Goal: Task Accomplishment & Management: Manage account settings

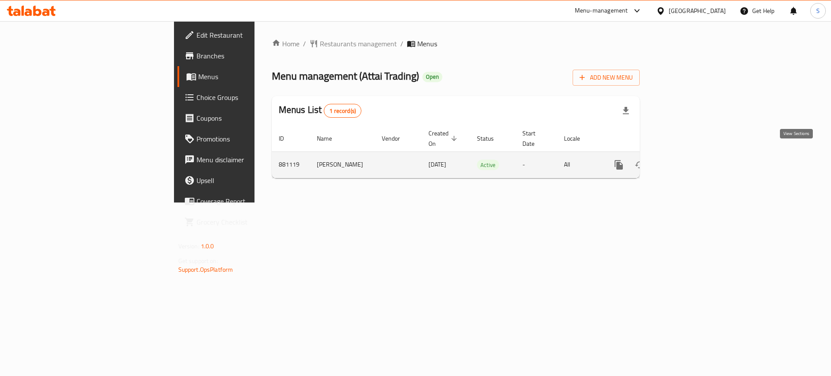
click at [686, 160] on icon "enhanced table" at bounding box center [681, 165] width 10 height 10
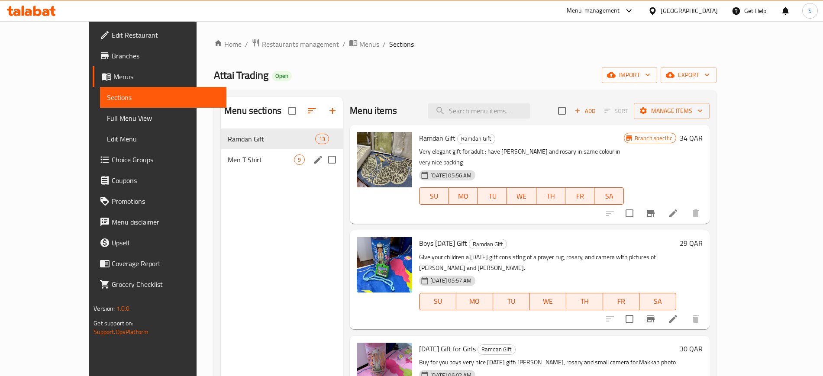
click at [229, 164] on span "Men T Shirt" at bounding box center [261, 160] width 66 height 10
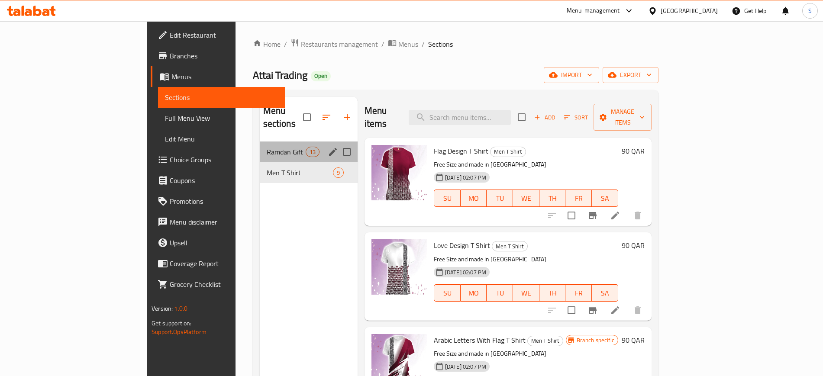
click at [260, 142] on div "Ramdan Gift 13" at bounding box center [309, 152] width 98 height 21
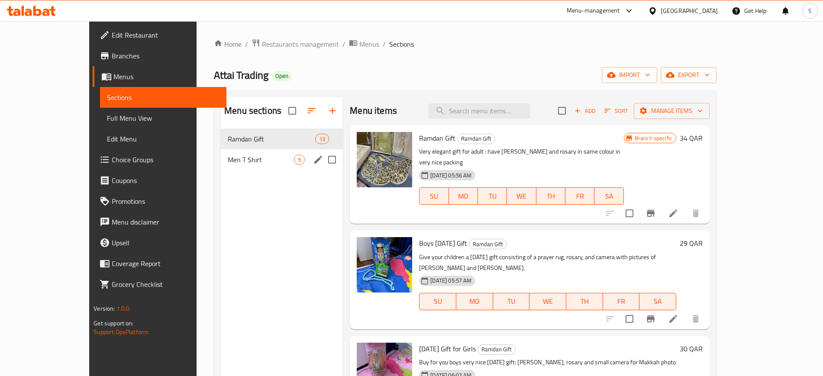
click at [228, 162] on span "Men T Shirt" at bounding box center [261, 160] width 66 height 10
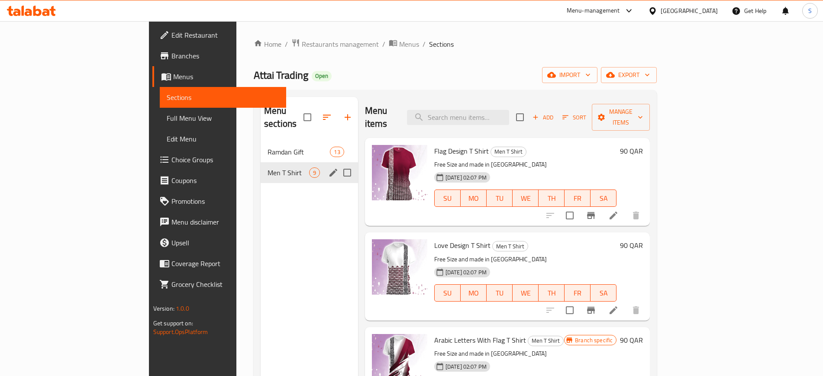
click at [261, 145] on div "Ramdan Gift 13" at bounding box center [309, 152] width 97 height 21
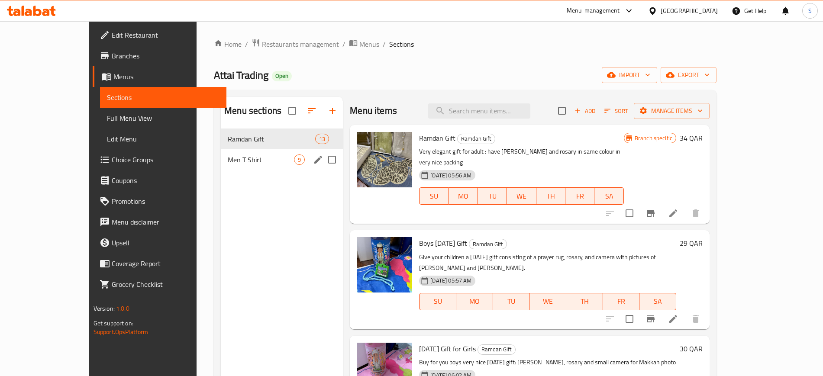
click at [228, 158] on span "Men T Shirt" at bounding box center [261, 160] width 66 height 10
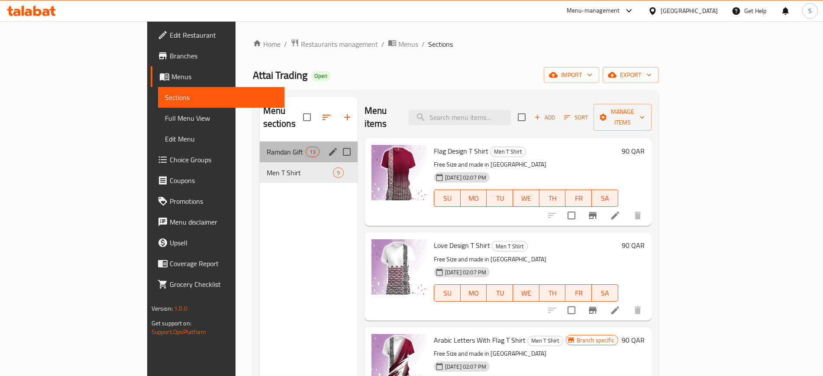
click at [260, 144] on div "Ramdan Gift 13" at bounding box center [309, 152] width 98 height 21
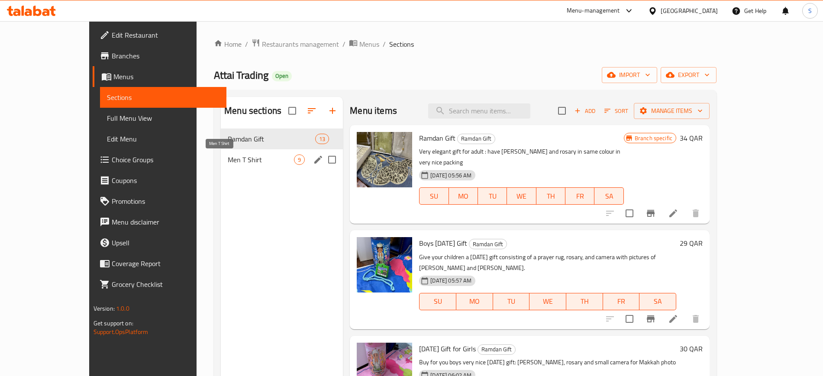
click at [228, 159] on span "Men T Shirt" at bounding box center [261, 160] width 66 height 10
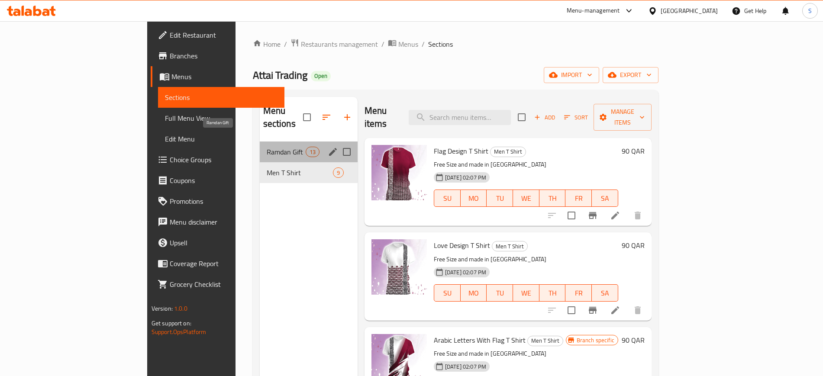
click at [267, 147] on span "Ramdan Gift" at bounding box center [286, 152] width 39 height 10
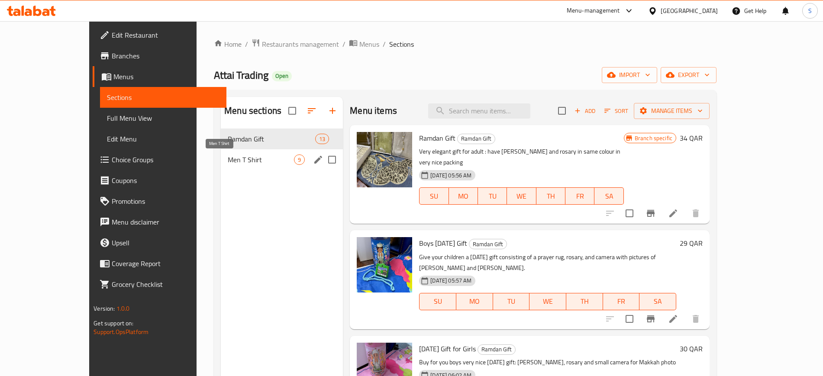
click at [228, 158] on span "Men T Shirt" at bounding box center [261, 160] width 66 height 10
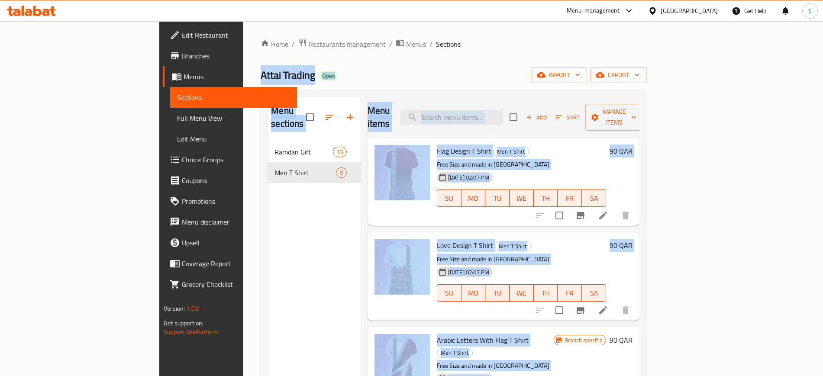
drag, startPoint x: 149, startPoint y: 58, endPoint x: 688, endPoint y: 349, distance: 612.2
click at [664, 349] on div "Home / Restaurants management / Menus / Sections Attai Trading Open import expo…" at bounding box center [453, 259] width 420 height 476
click at [267, 280] on div "Menu sections Ramdan Gift 13 Men T Shirt 9" at bounding box center [313, 285] width 93 height 376
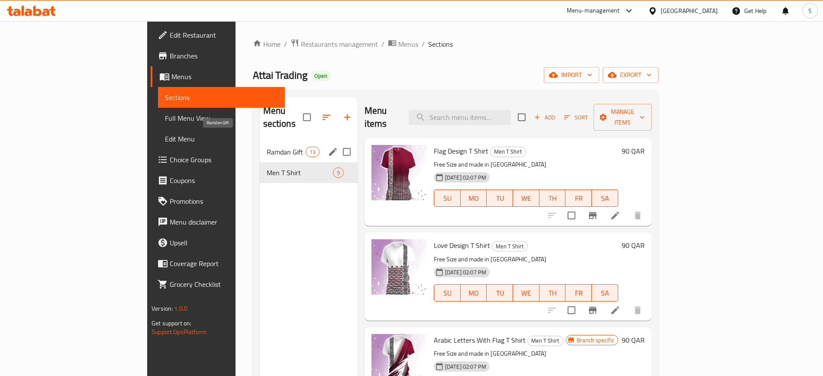
click at [267, 147] on span "Ramdan Gift" at bounding box center [286, 152] width 39 height 10
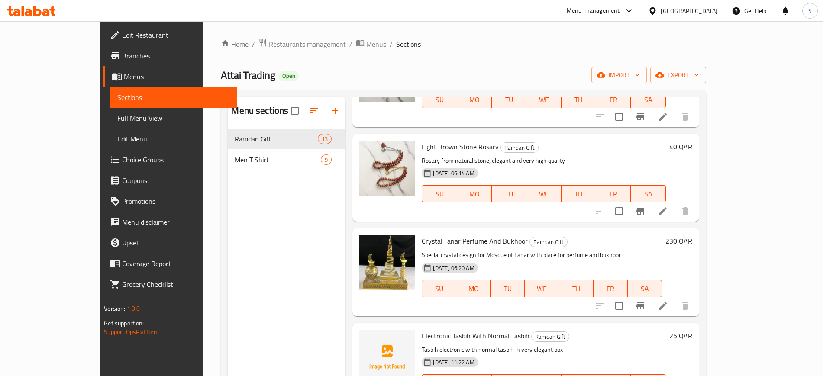
click at [122, 30] on span "Edit Restaurant" at bounding box center [176, 35] width 108 height 10
click at [122, 35] on span "Edit Restaurant" at bounding box center [176, 35] width 108 height 10
